Goal: Transaction & Acquisition: Purchase product/service

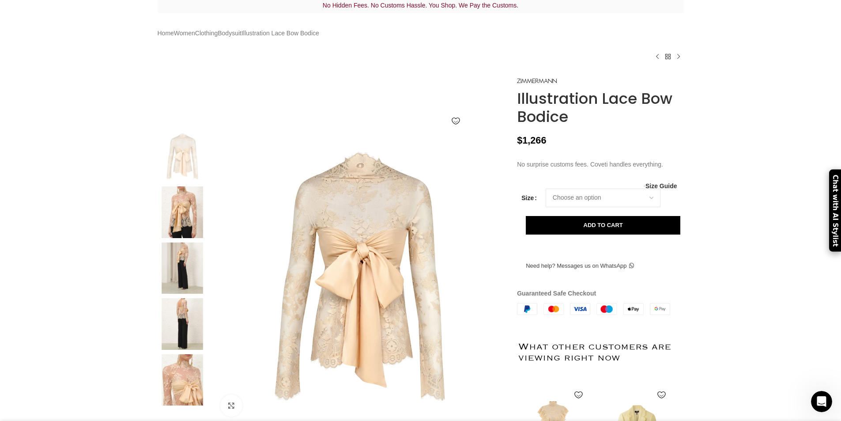
scroll to position [0, 372]
